Goal: Task Accomplishment & Management: Use online tool/utility

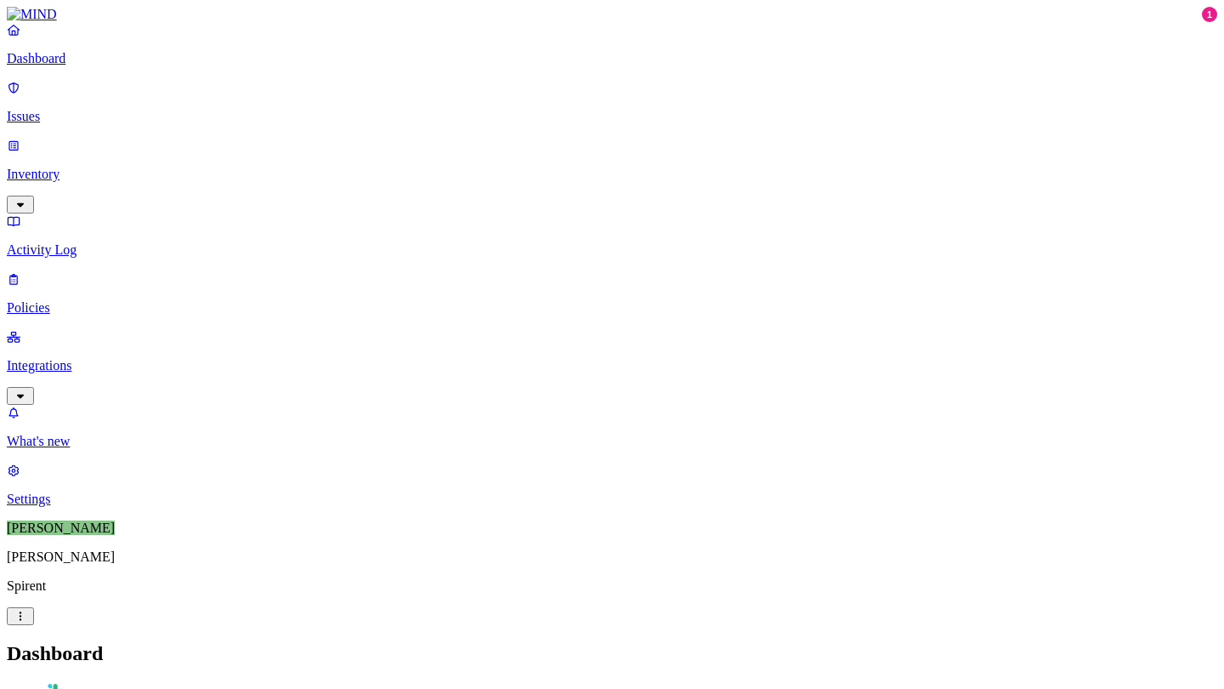
click at [120, 358] on p "Integrations" at bounding box center [612, 365] width 1211 height 15
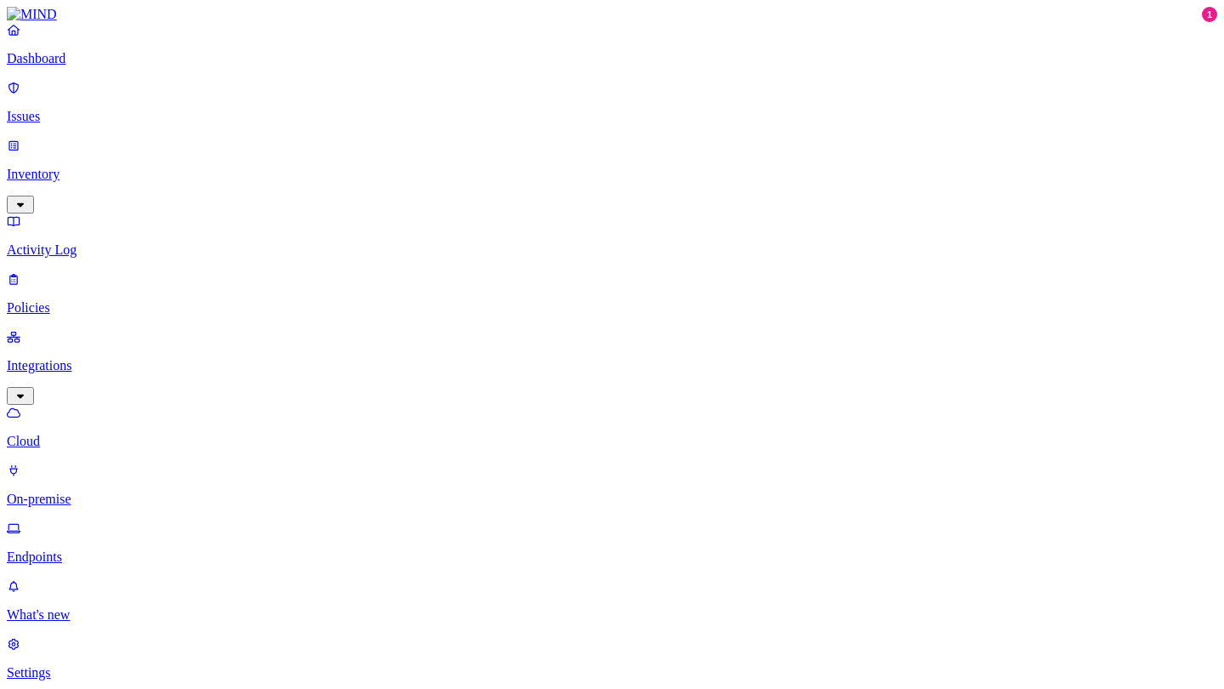
click at [57, 665] on p "Settings" at bounding box center [612, 672] width 1211 height 15
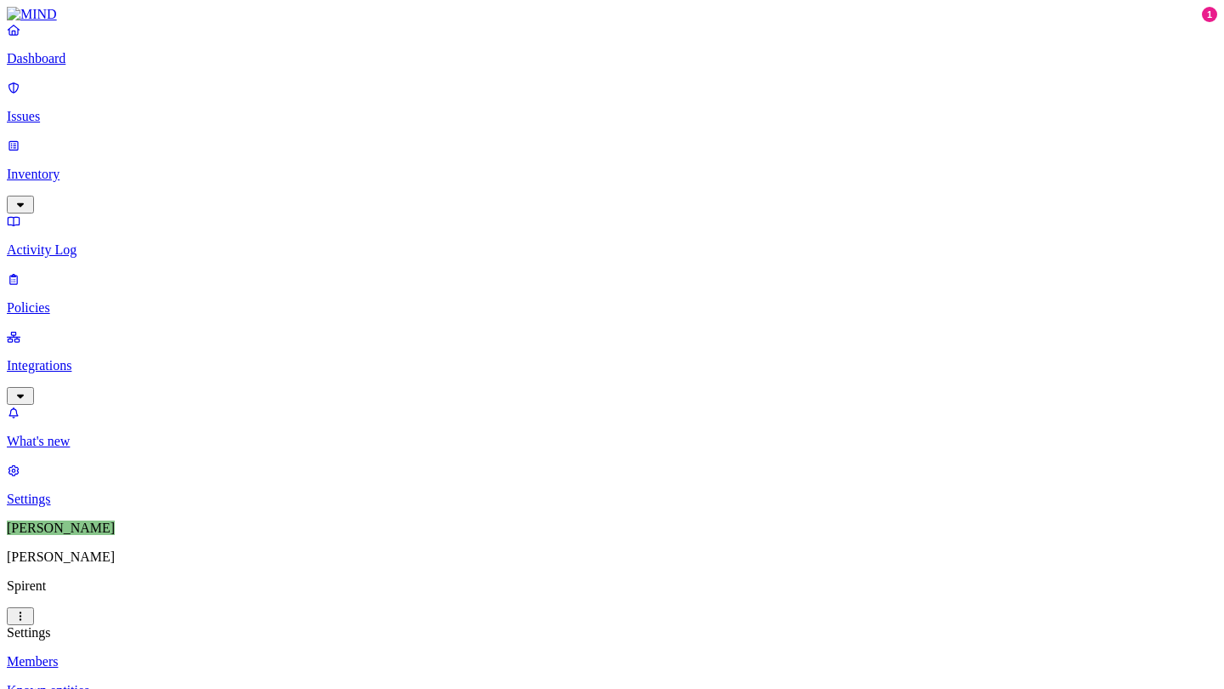
click at [75, 358] on p "Integrations" at bounding box center [612, 365] width 1211 height 15
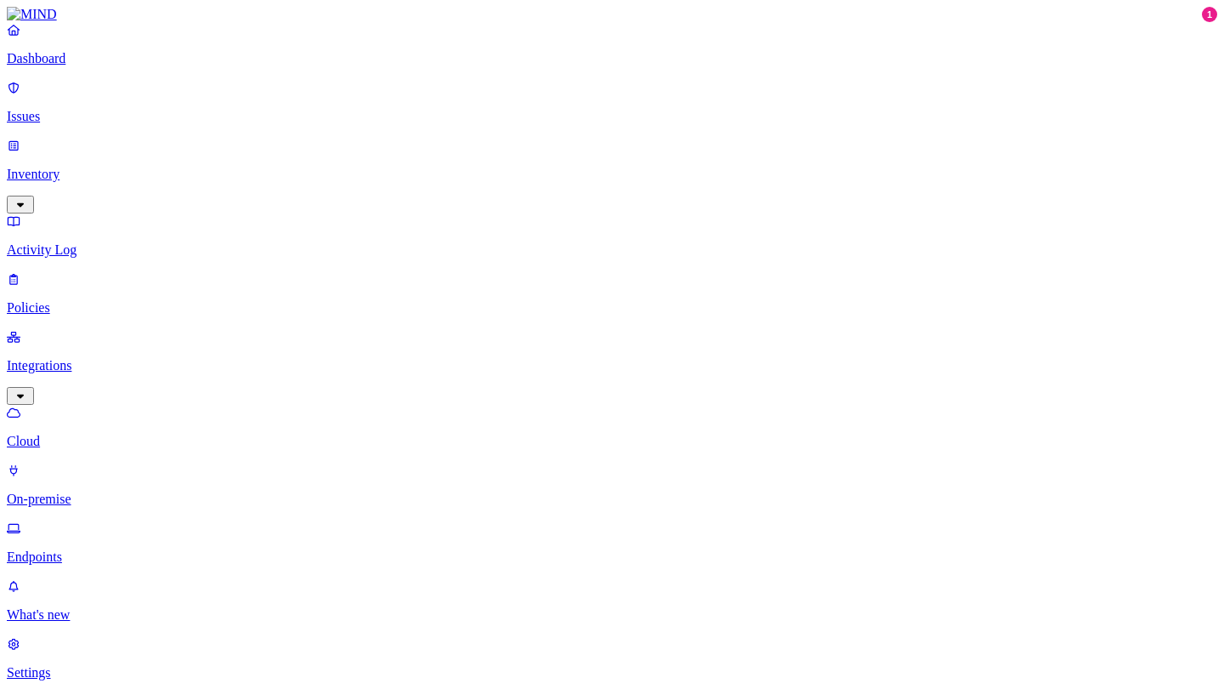
click at [72, 549] on p "Endpoints" at bounding box center [612, 556] width 1211 height 15
